Goal: Task Accomplishment & Management: Use online tool/utility

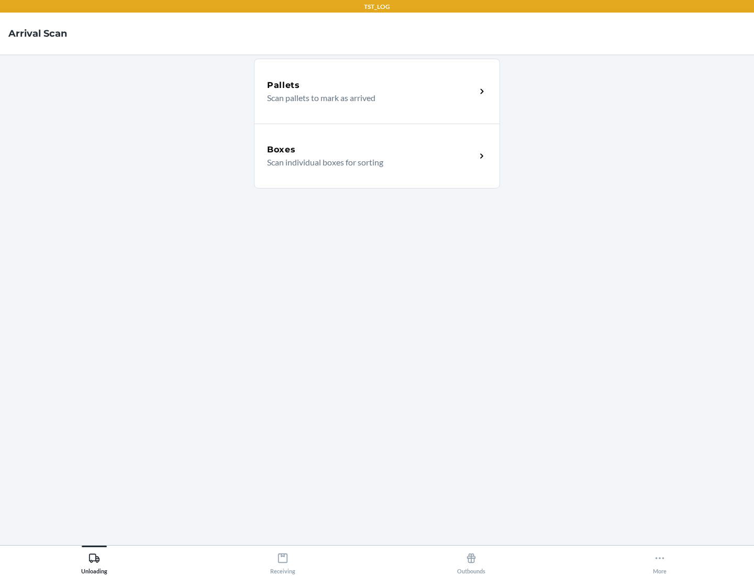
click at [371, 150] on div "Boxes" at bounding box center [371, 150] width 209 height 13
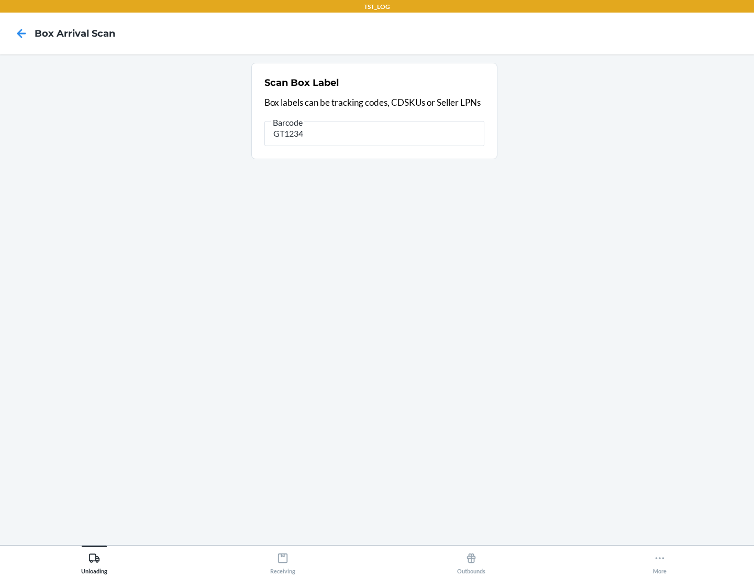
type input "GT1234"
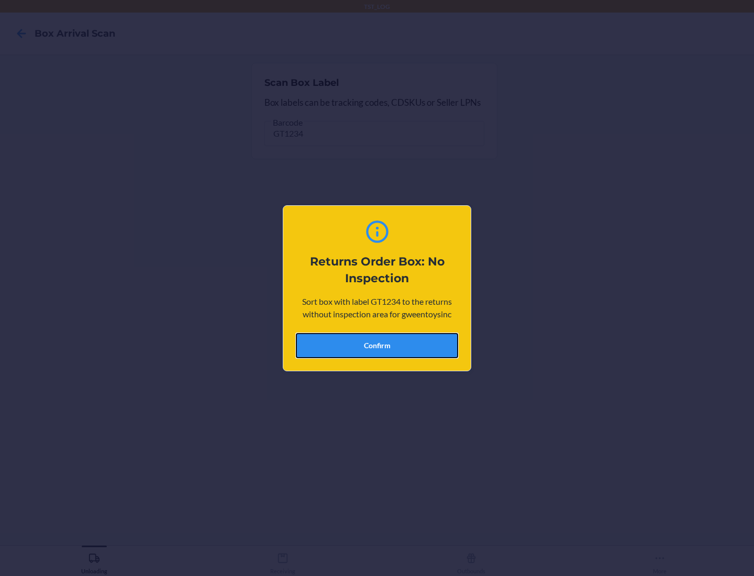
click at [377, 345] on button "Confirm" at bounding box center [377, 345] width 162 height 25
